Goal: Task Accomplishment & Management: Use online tool/utility

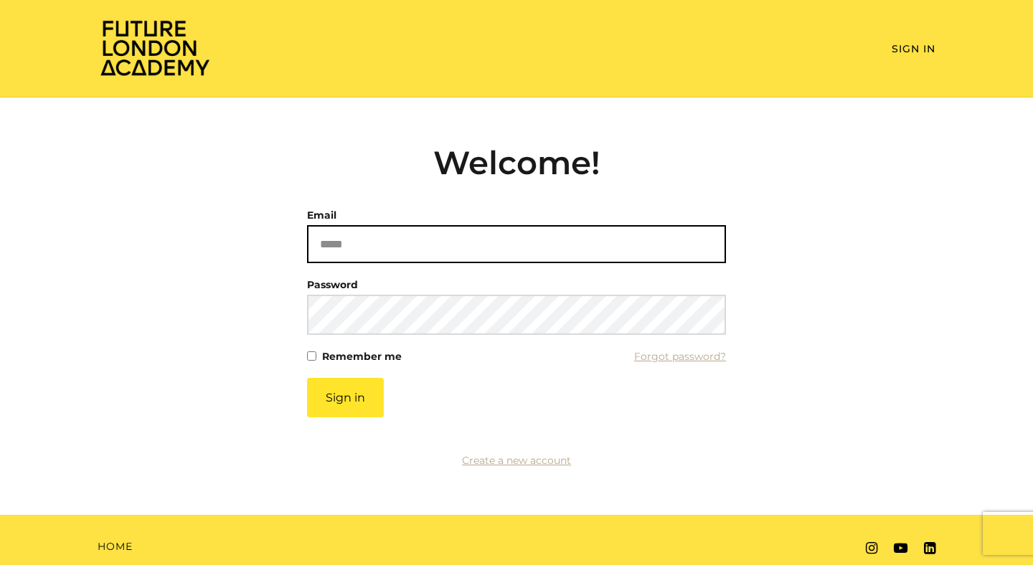
click at [365, 227] on input "Email" at bounding box center [516, 244] width 419 height 38
type input "**********"
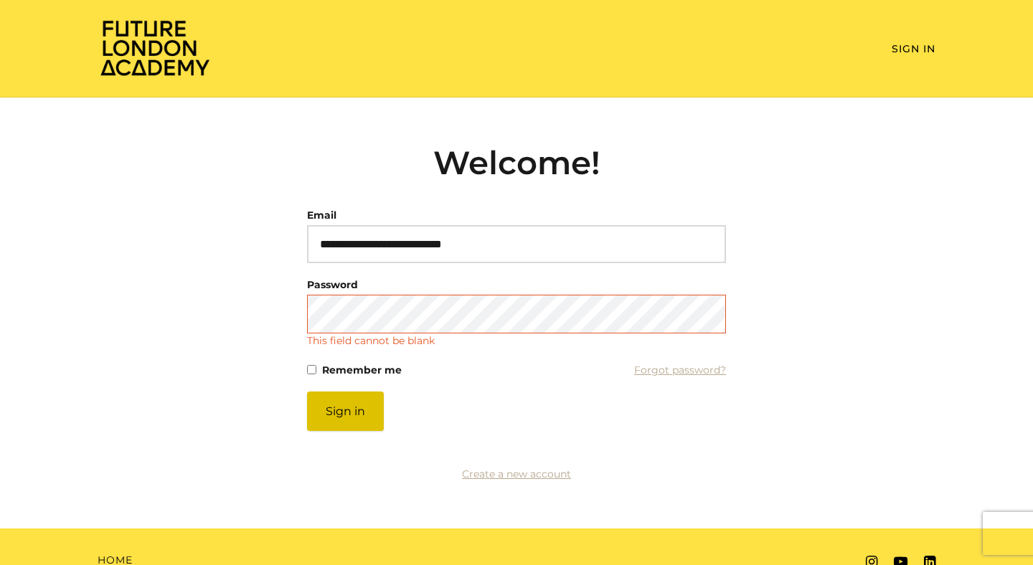
click at [344, 417] on button "Sign in" at bounding box center [345, 411] width 77 height 39
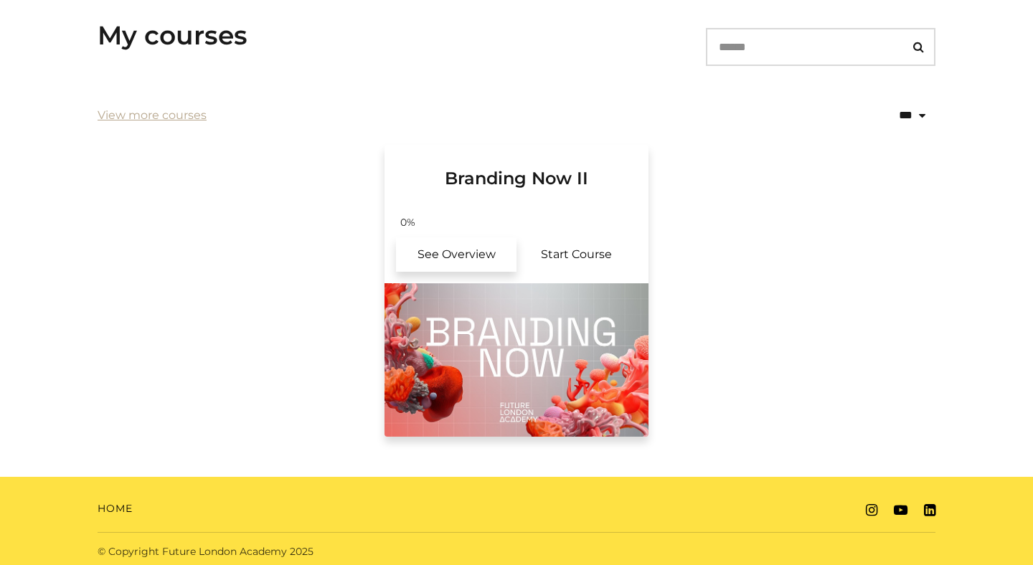
scroll to position [263, 0]
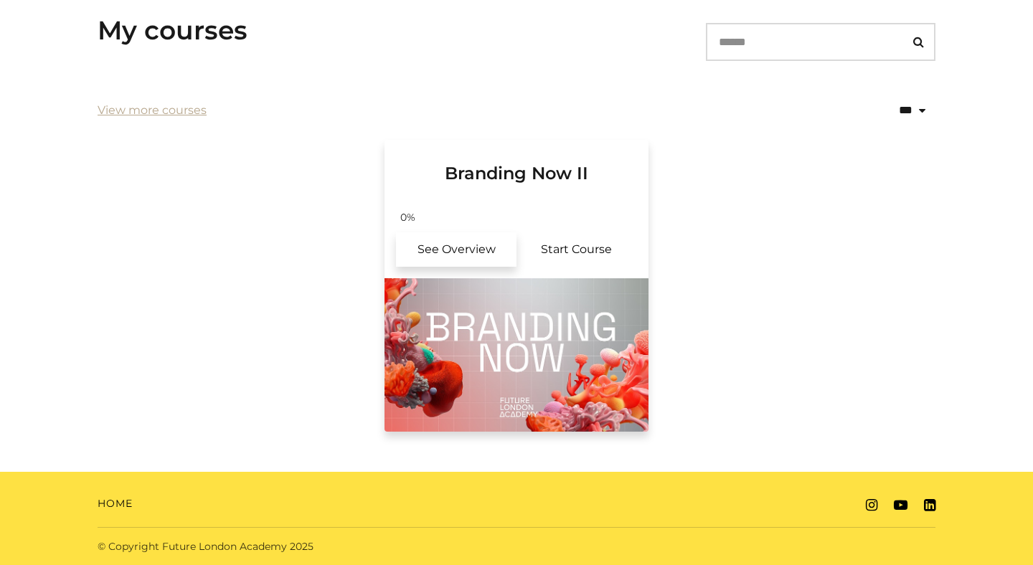
click at [507, 254] on link "See Overview" at bounding box center [456, 249] width 121 height 34
click at [569, 247] on link "Start Course" at bounding box center [577, 249] width 121 height 34
